Goal: Task Accomplishment & Management: Use online tool/utility

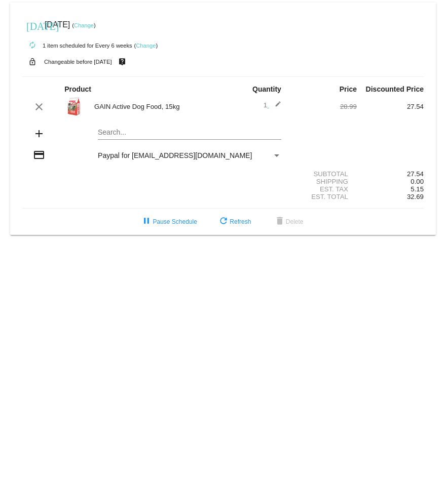
click at [122, 132] on mat-card "[DATE] [DATE] ( Change ) autorenew 1 item scheduled for Every 6 weeks ( Change …" at bounding box center [222, 119] width 425 height 232
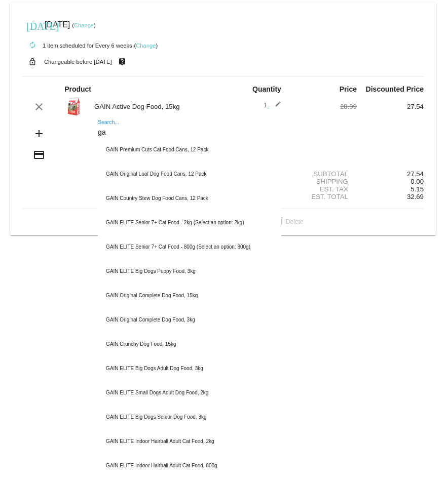
type input "g"
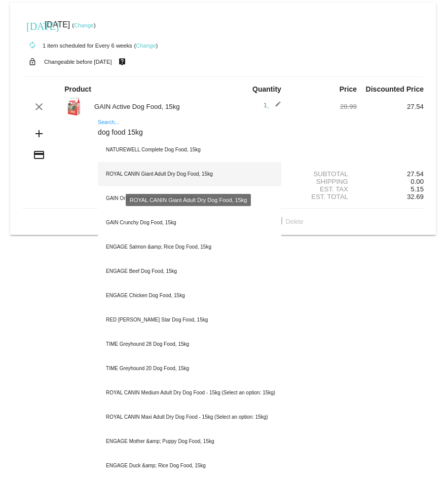
type input "dog food 15kg"
click at [171, 174] on div "ROYAL CANIN Giant Adult Dry Dog Food, 15kg" at bounding box center [189, 174] width 183 height 24
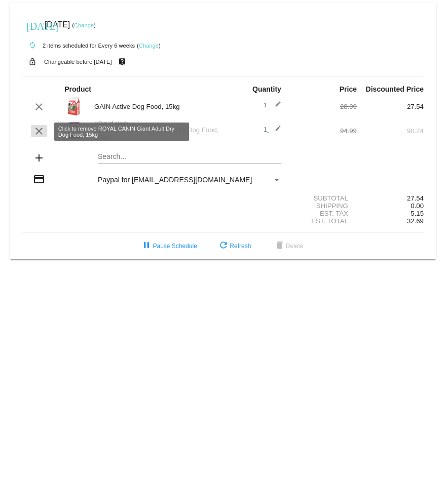
click at [36, 130] on mat-icon "clear" at bounding box center [39, 131] width 12 height 12
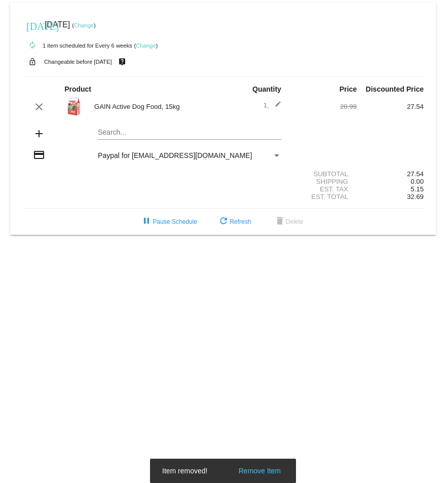
click at [124, 128] on div "Search..." at bounding box center [189, 130] width 183 height 20
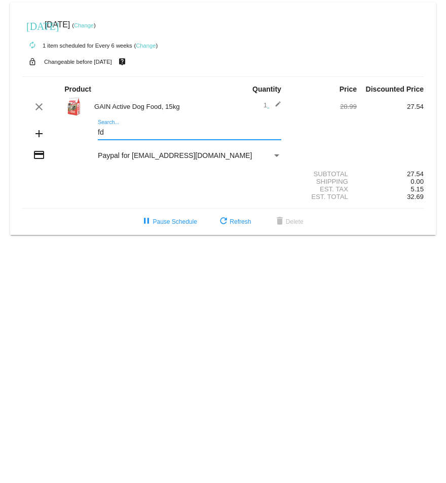
type input "f"
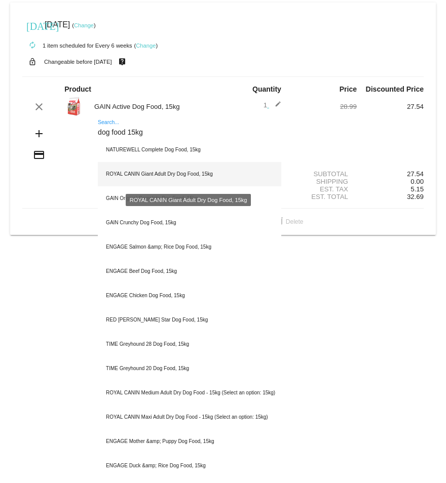
type input "dog food 15kg"
click at [142, 176] on div "ROYAL CANIN Giant Adult Dry Dog Food, 15kg" at bounding box center [189, 174] width 183 height 24
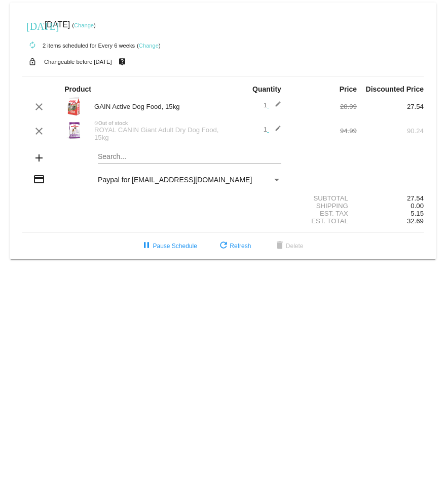
click at [133, 154] on div "Search..." at bounding box center [189, 154] width 183 height 20
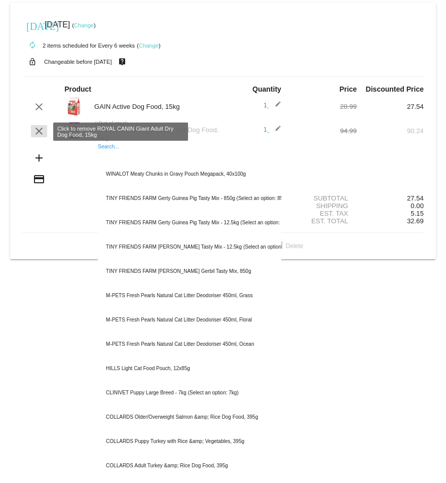
click at [41, 131] on mat-icon "clear" at bounding box center [39, 131] width 12 height 12
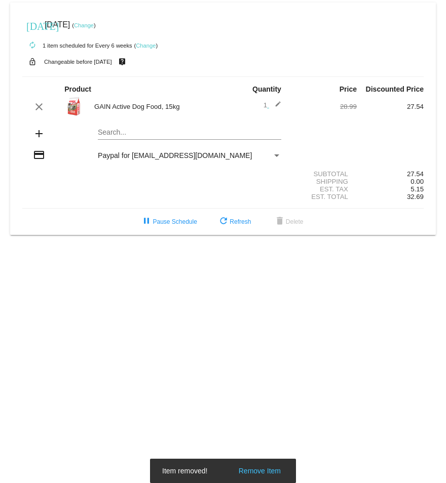
click at [130, 138] on div "Search..." at bounding box center [189, 130] width 183 height 20
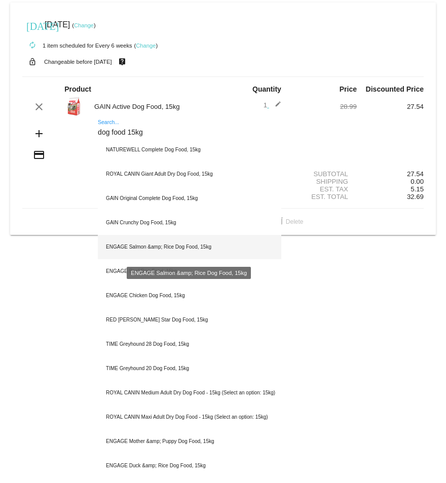
type input "dog food 15kg"
click at [147, 249] on div "ENGAGE Salmon &amp; Rice Dog Food, 15kg" at bounding box center [189, 247] width 183 height 24
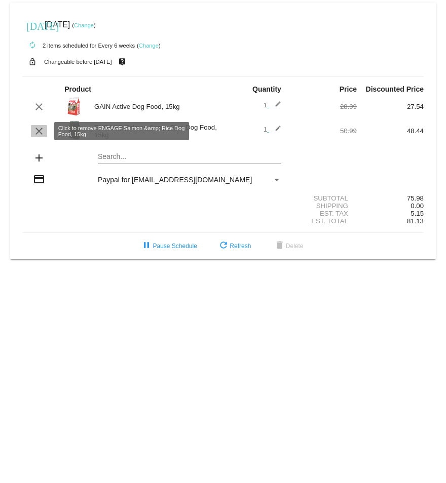
click at [41, 131] on mat-icon "clear" at bounding box center [39, 131] width 12 height 12
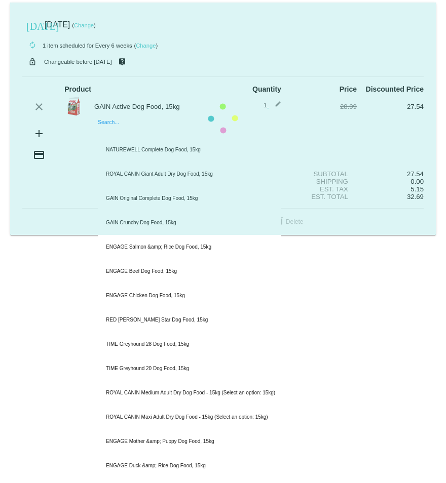
click at [141, 132] on mat-card "[DATE] [DATE] ( Change ) autorenew 1 item scheduled for Every 6 weeks ( Change …" at bounding box center [222, 119] width 425 height 232
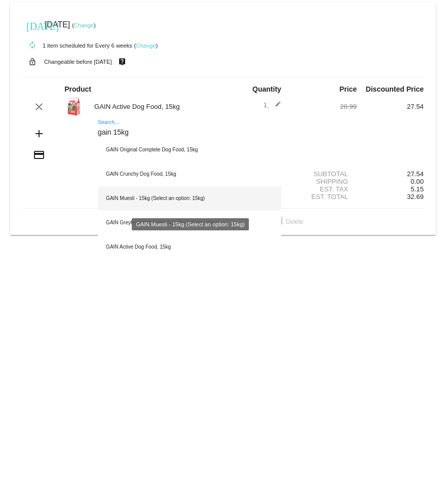
type input "gain 15kg"
click at [145, 202] on div "GAIN Muesli - 15kg (Select an option: 15kg)" at bounding box center [189, 198] width 183 height 24
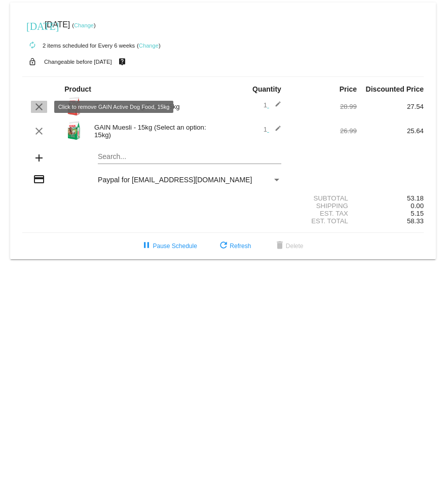
click at [38, 107] on mat-icon "clear" at bounding box center [39, 107] width 12 height 12
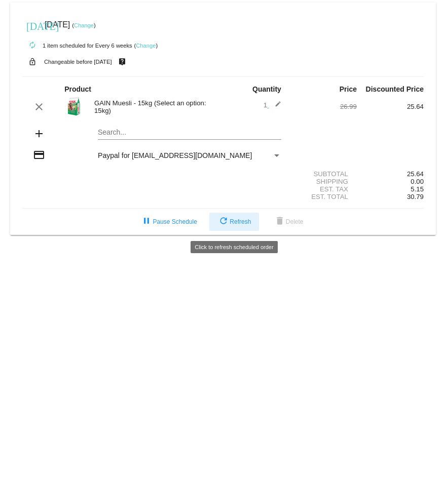
click at [237, 225] on span "refresh Refresh" at bounding box center [233, 221] width 33 height 7
